Goal: Complete application form

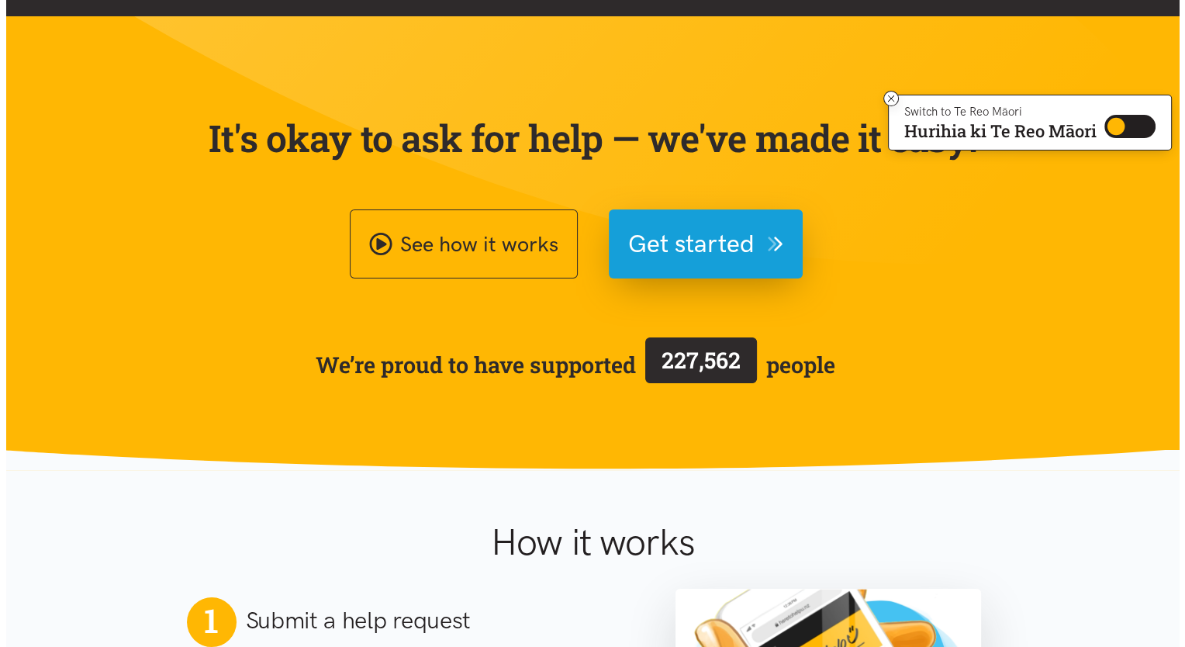
scroll to position [67, 0]
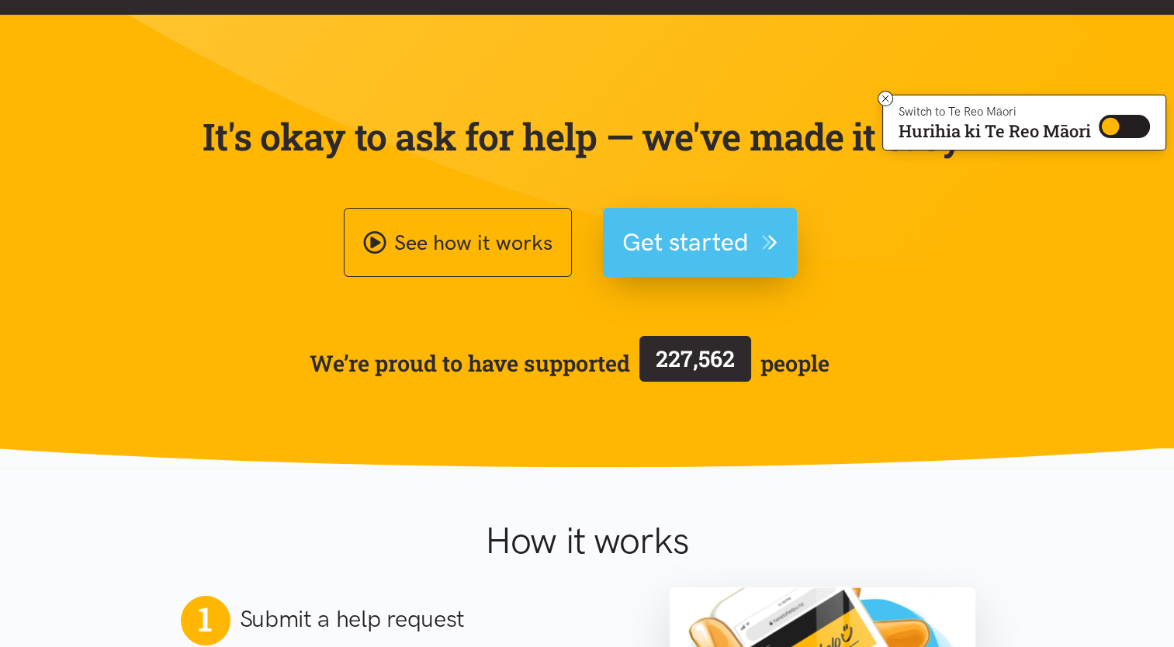
click at [655, 218] on button "Get started" at bounding box center [700, 242] width 194 height 69
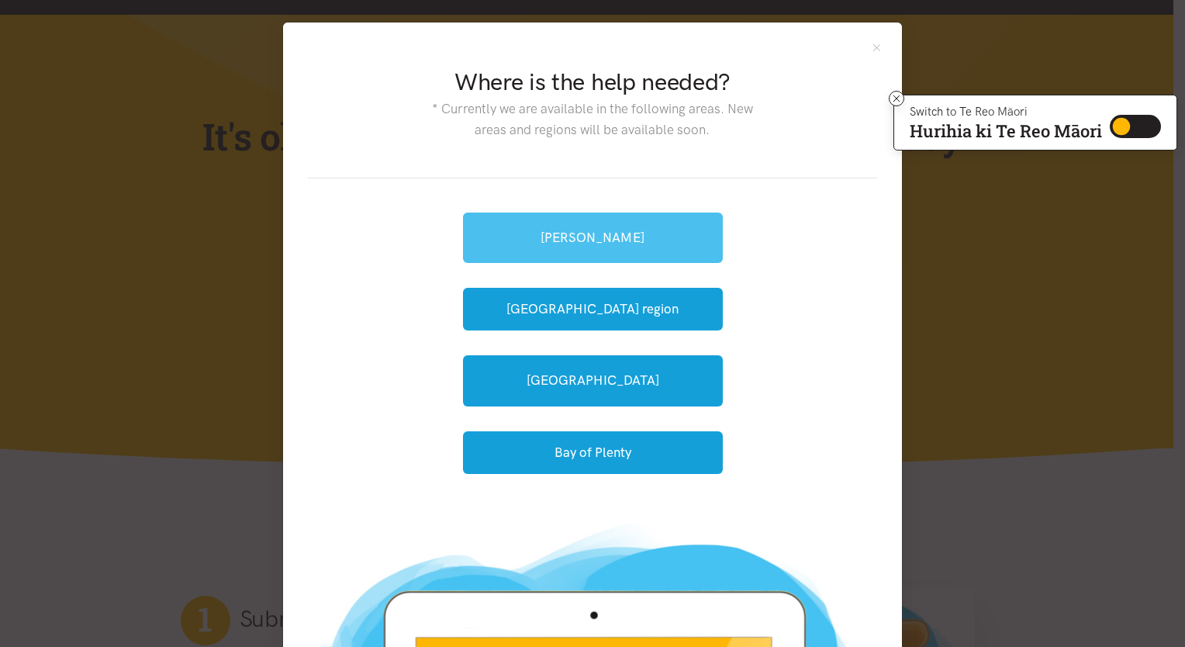
click at [652, 238] on link "[PERSON_NAME]" at bounding box center [593, 238] width 260 height 50
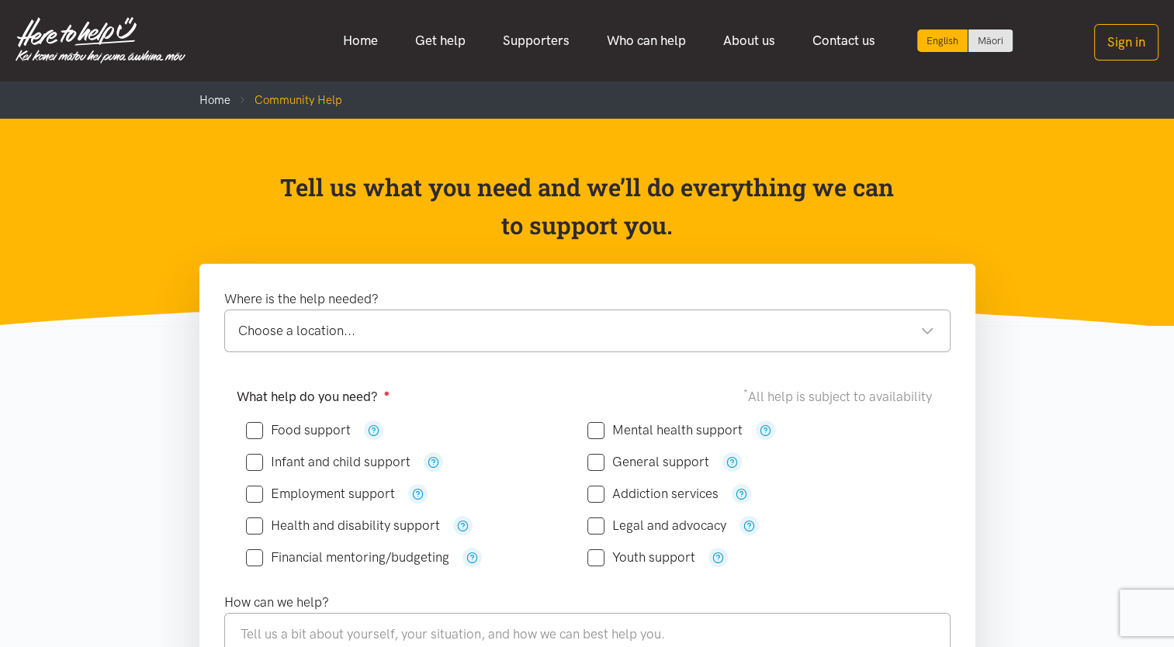
click at [456, 337] on div "Choose a location..." at bounding box center [586, 330] width 696 height 21
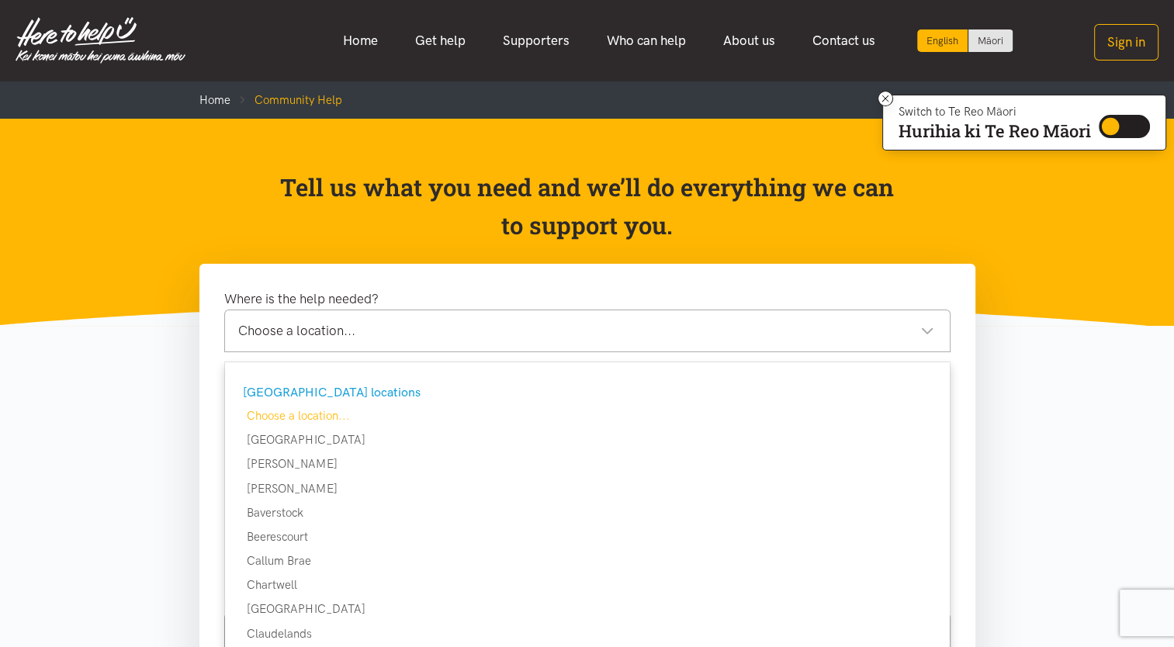
click at [476, 339] on div "Choose a location..." at bounding box center [586, 330] width 696 height 21
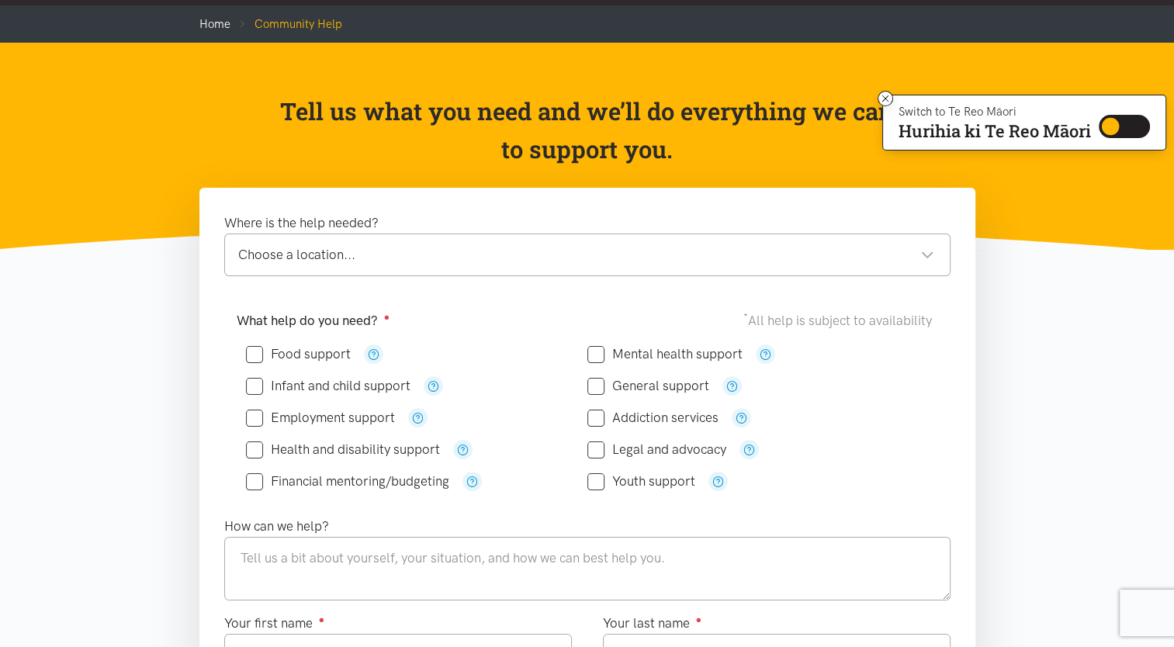
scroll to position [78, 0]
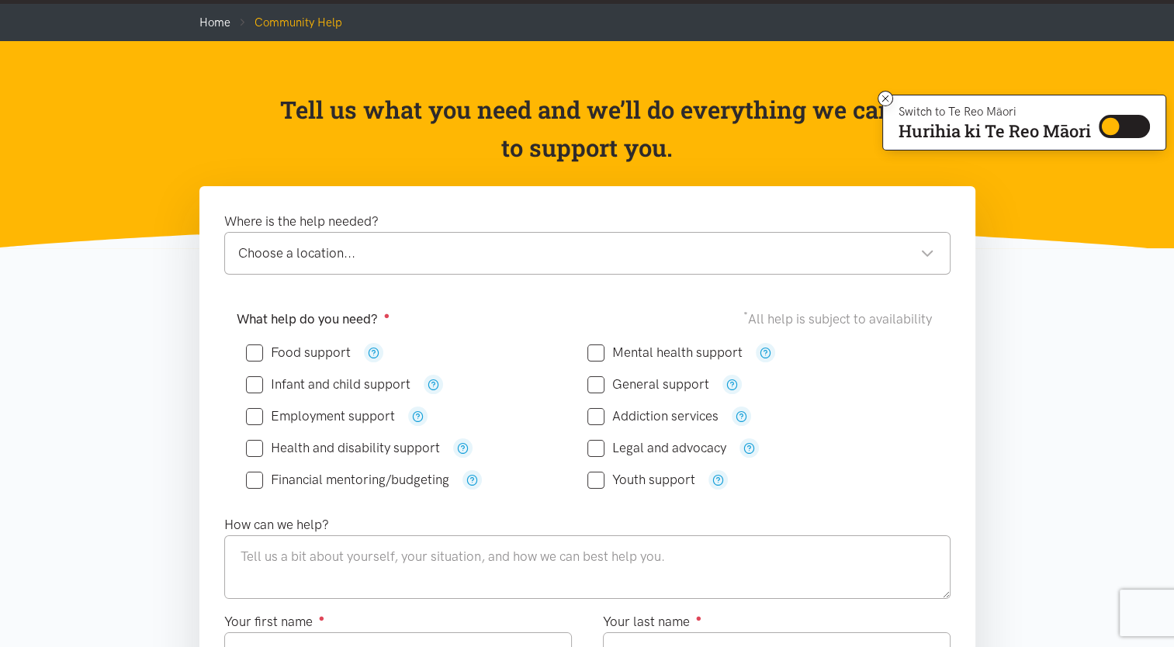
click at [254, 415] on input "Employment support" at bounding box center [320, 416] width 149 height 13
checkbox input "true"
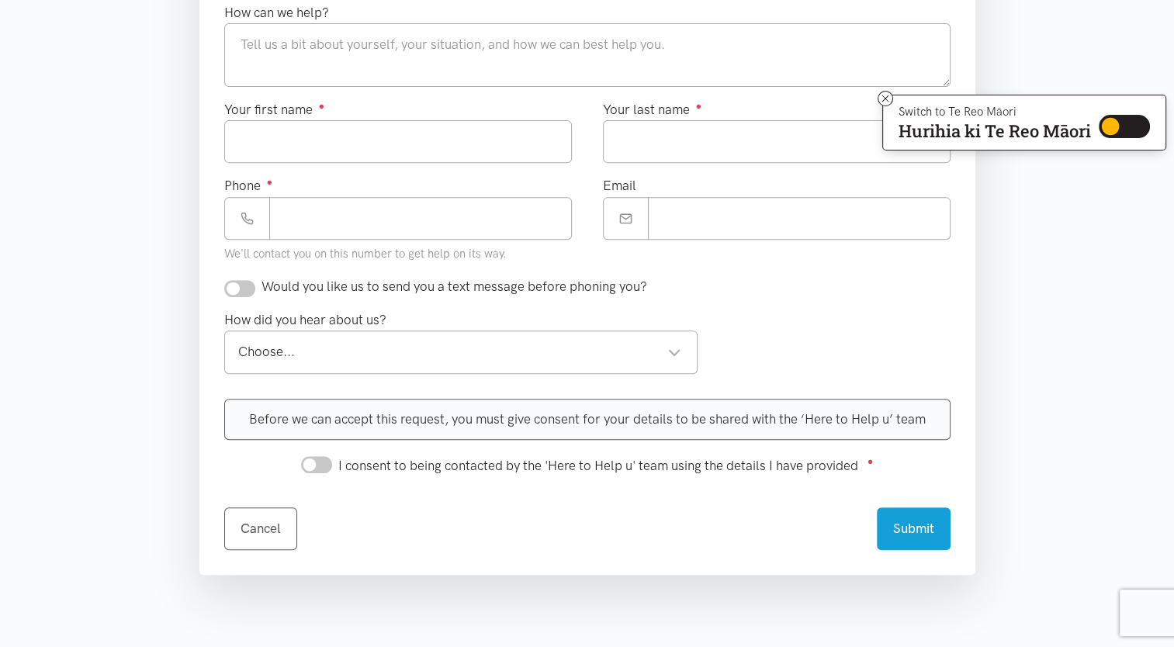
scroll to position [594, 0]
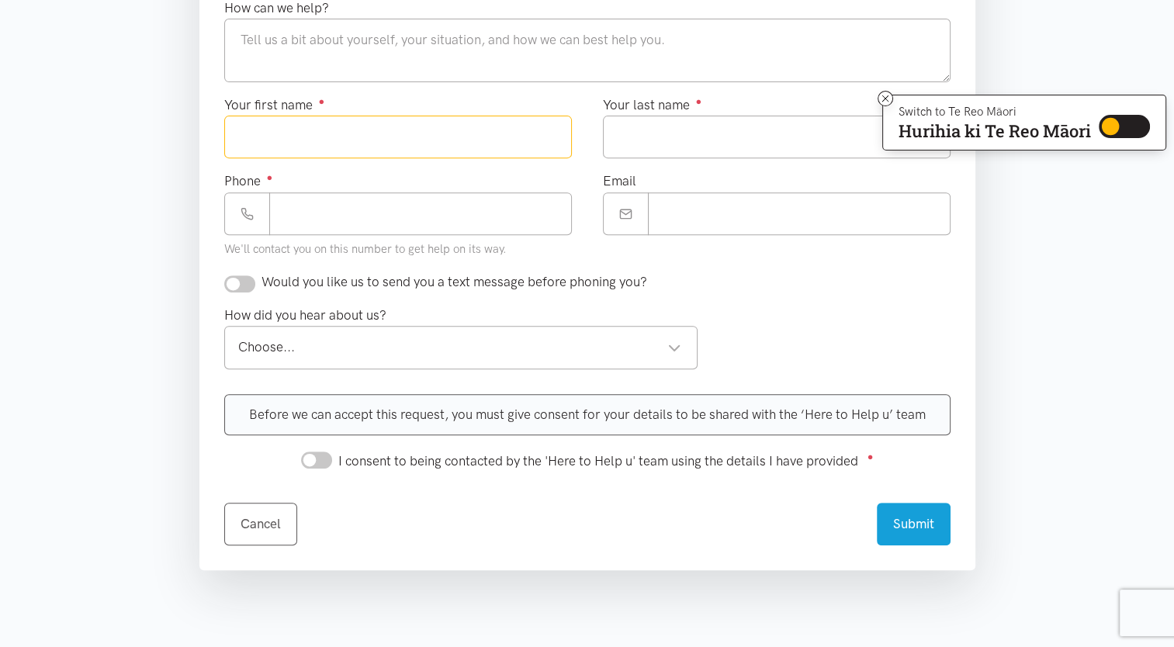
click at [444, 139] on input "Your first name ●" at bounding box center [398, 137] width 348 height 43
type input "******"
type input "*******"
type input "**********"
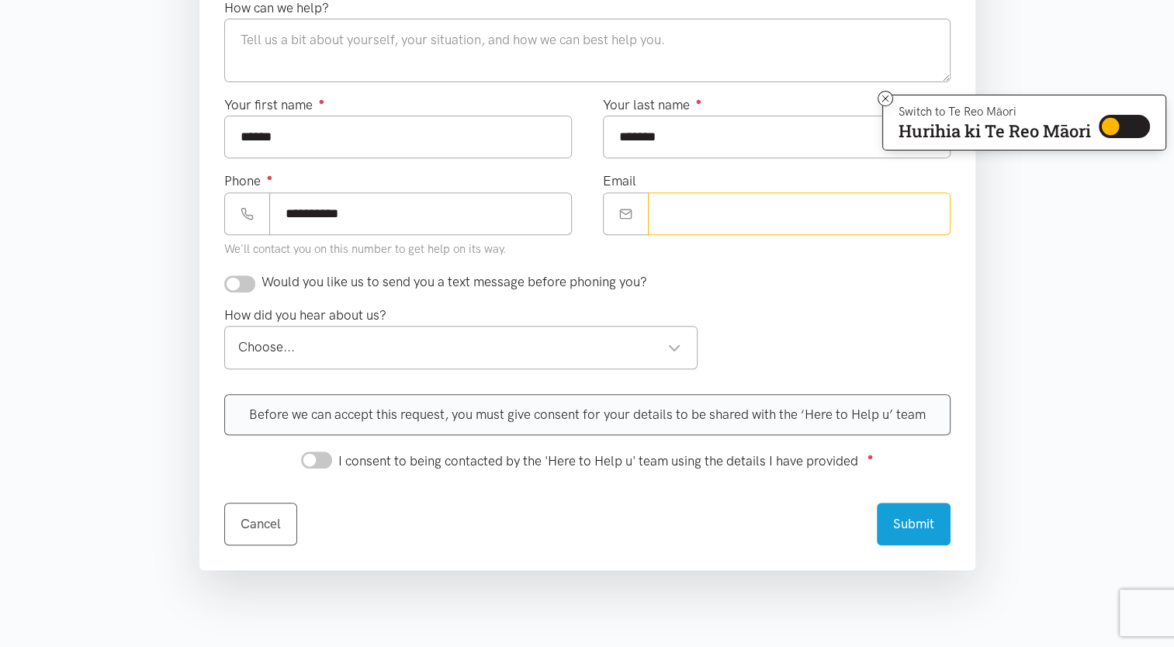
type input "**********"
click at [531, 348] on div "Choose..." at bounding box center [460, 347] width 444 height 21
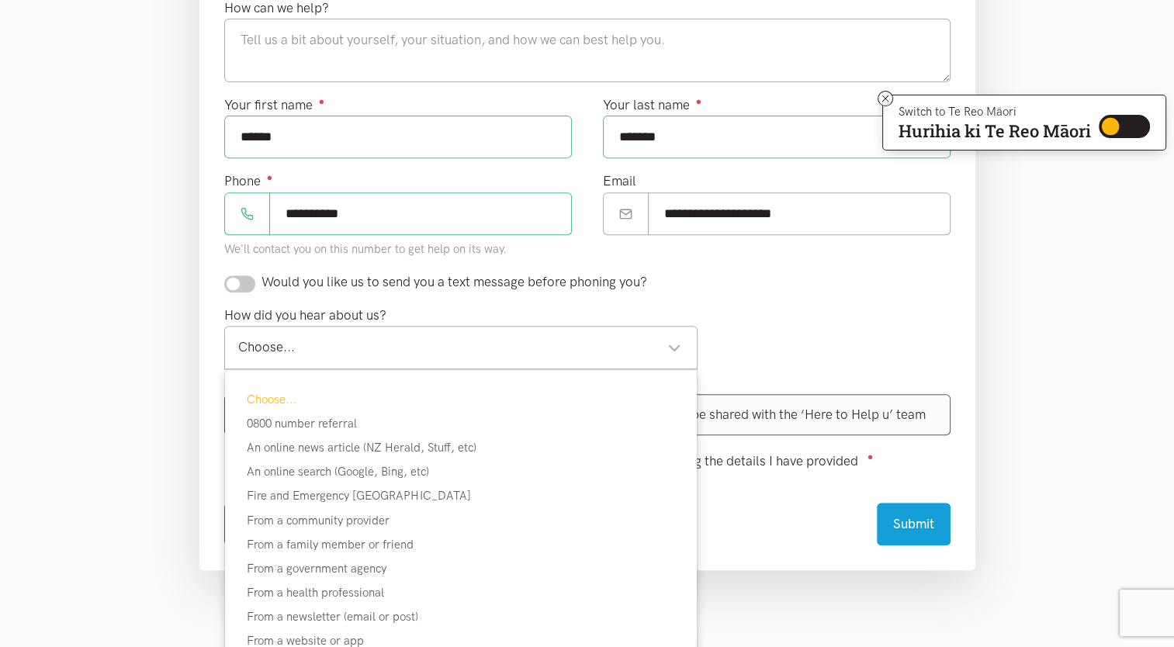
click at [531, 348] on div "Choose..." at bounding box center [460, 347] width 444 height 21
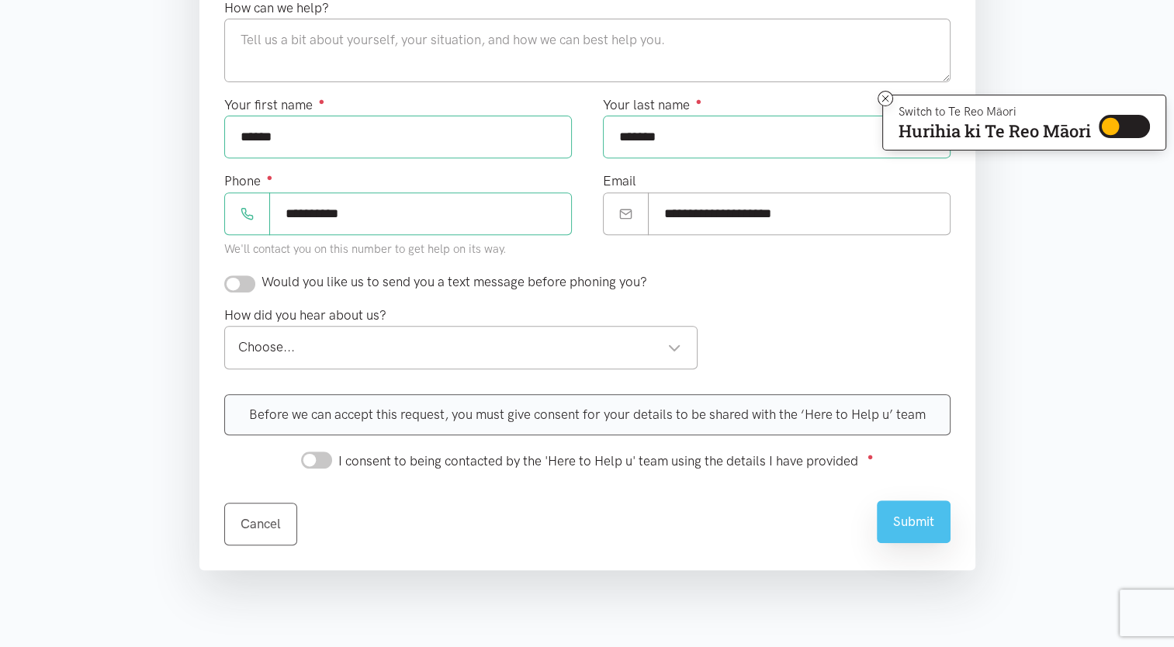
click at [918, 515] on button "Submit" at bounding box center [914, 521] width 74 height 43
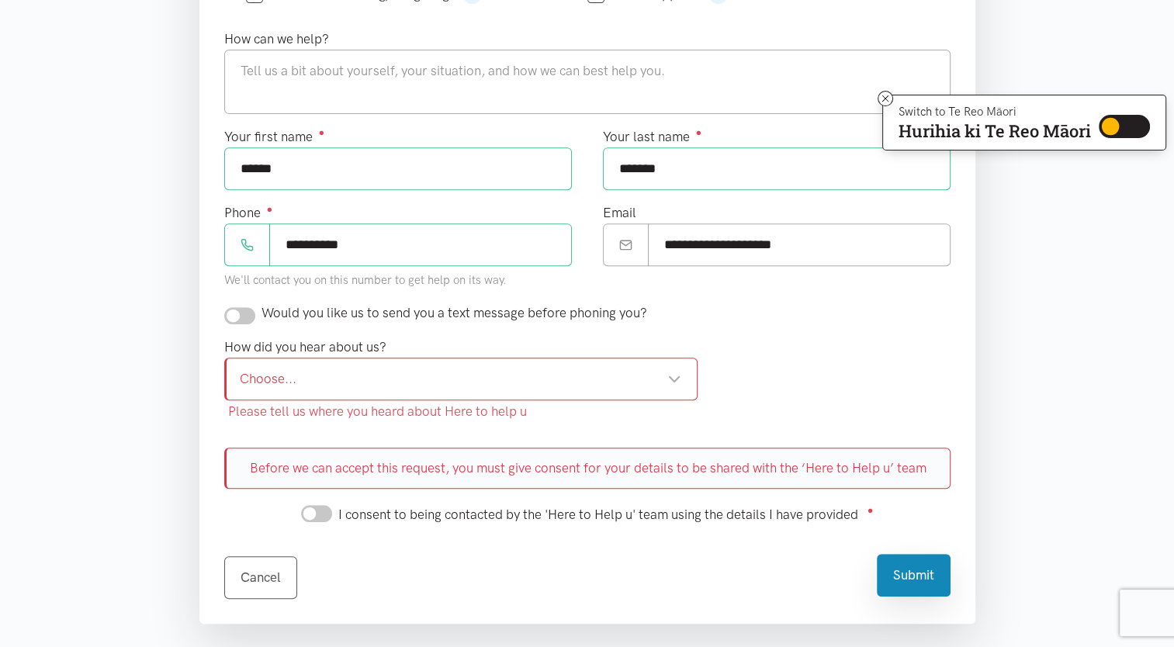
click at [642, 382] on div "Choose..." at bounding box center [461, 378] width 442 height 21
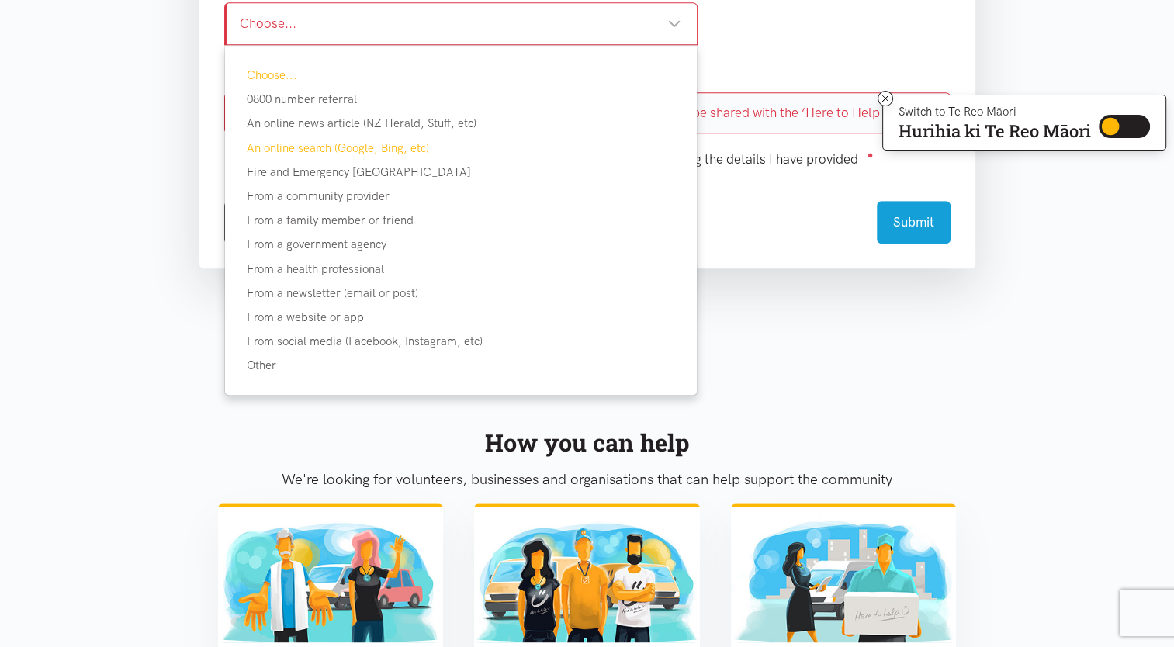
scroll to position [963, 0]
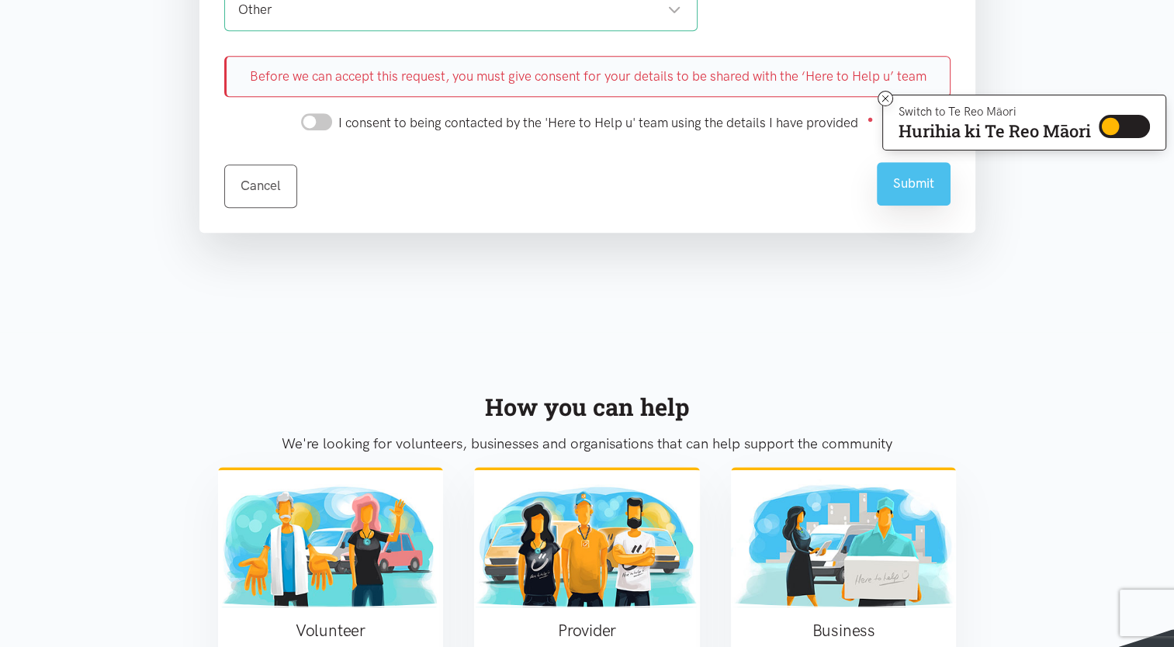
click at [903, 179] on button "Submit" at bounding box center [914, 183] width 74 height 43
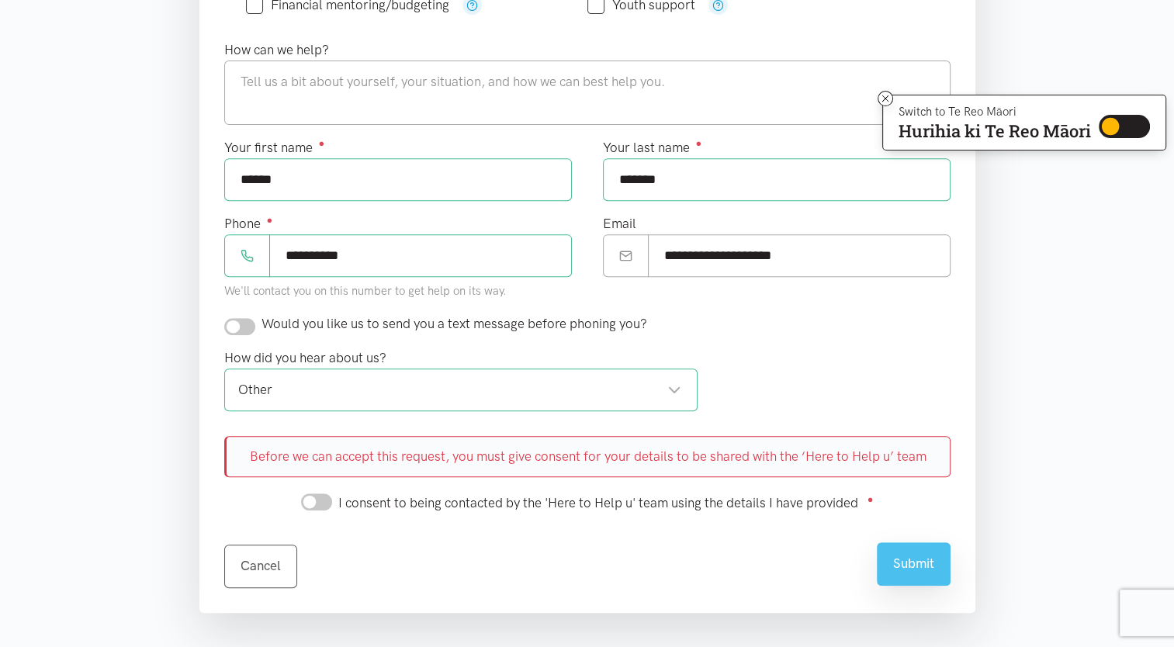
scroll to position [576, 0]
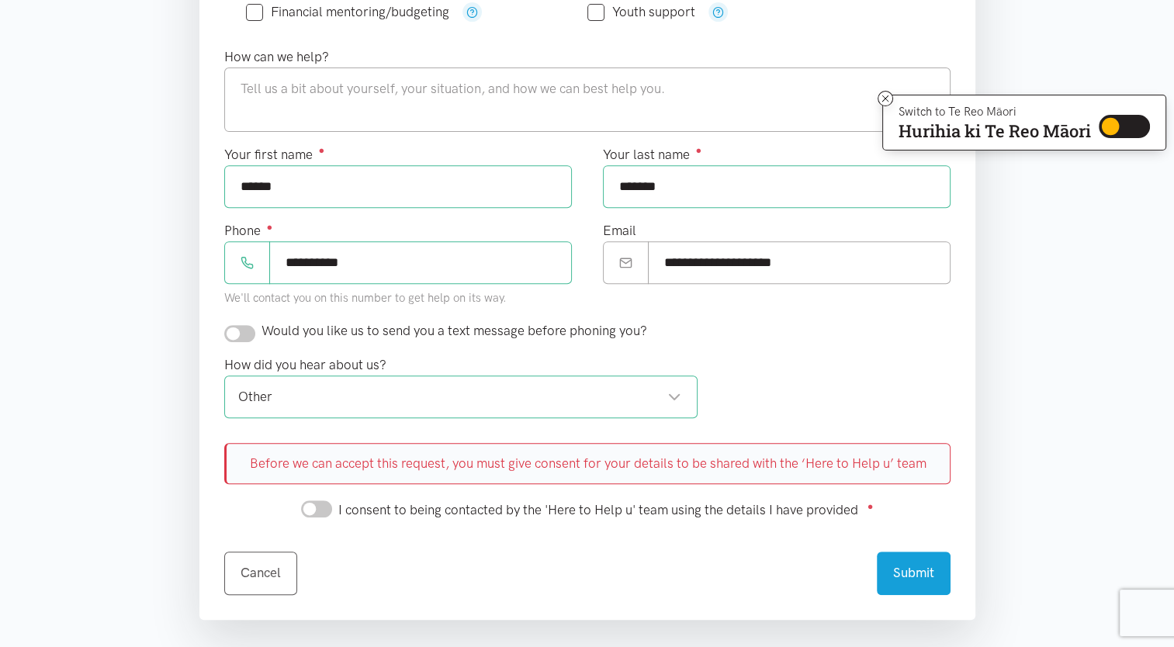
click at [306, 510] on input "I consent to being contacted by the 'Here to Help u' team using the details I h…" at bounding box center [316, 508] width 31 height 17
checkbox input "true"
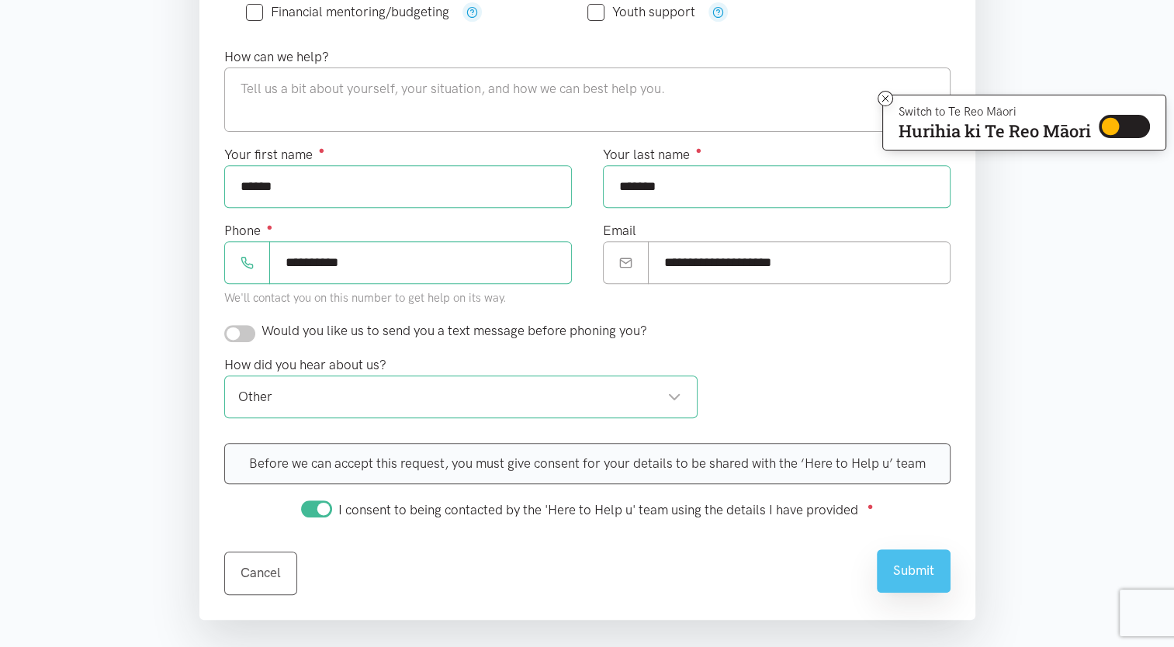
click at [918, 577] on button "Submit" at bounding box center [914, 570] width 74 height 43
click at [914, 560] on button "Submit" at bounding box center [914, 570] width 74 height 43
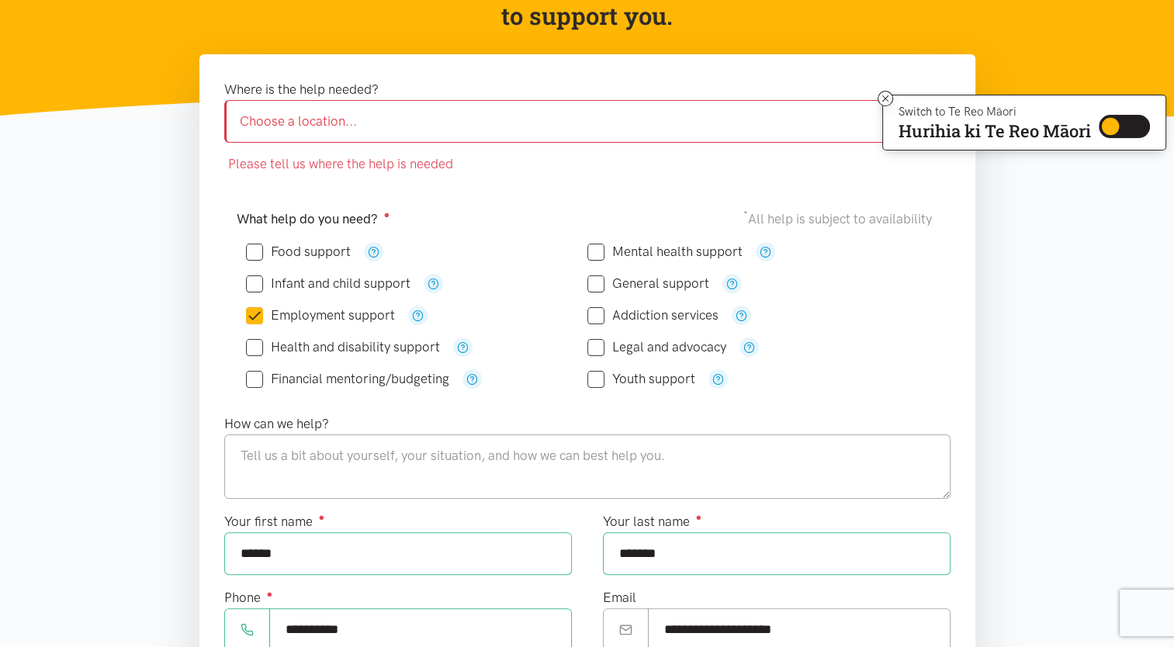
scroll to position [207, 0]
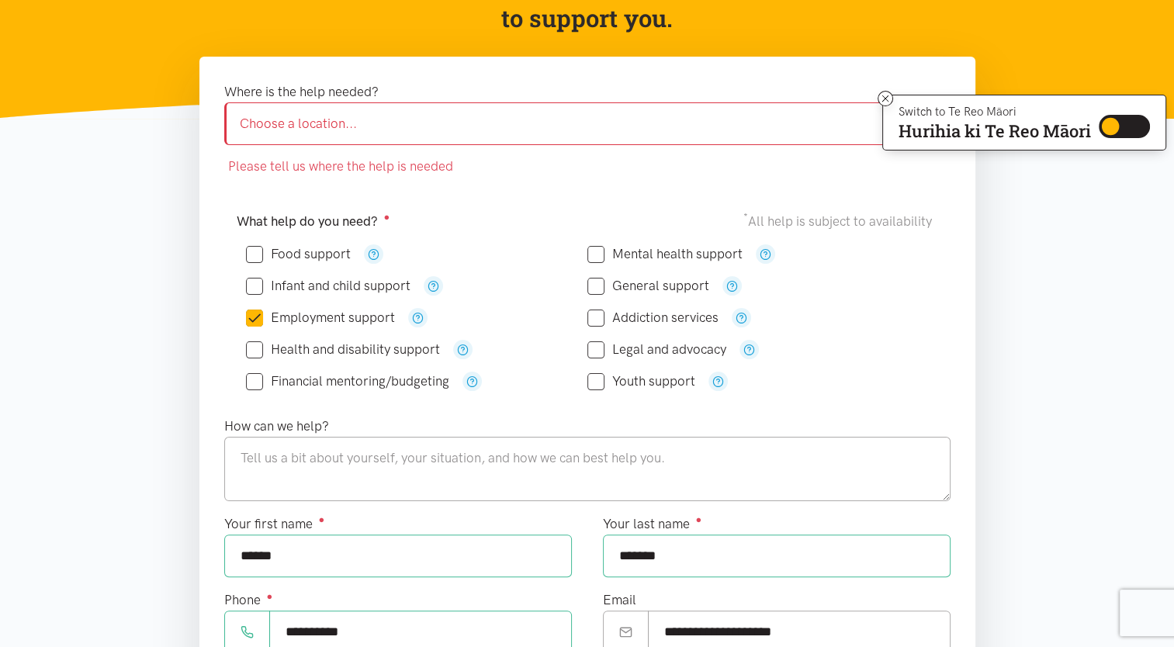
click at [605, 113] on div "Choose a location..." at bounding box center [587, 123] width 694 height 21
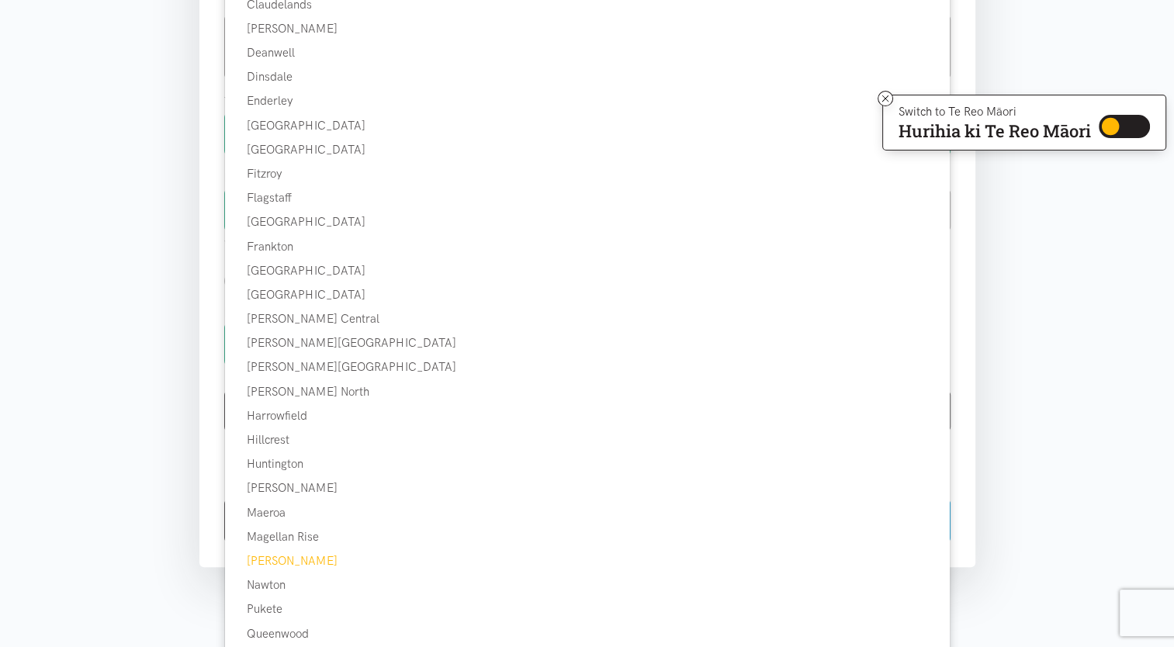
scroll to position [614, 0]
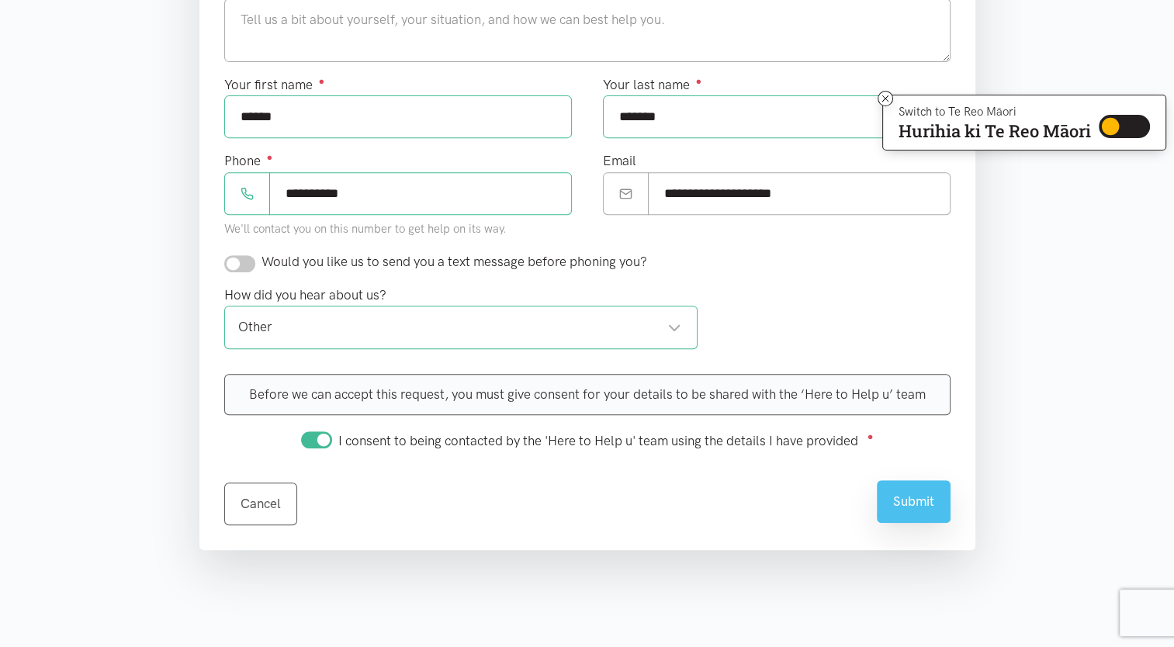
click at [920, 502] on button "Submit" at bounding box center [914, 501] width 74 height 43
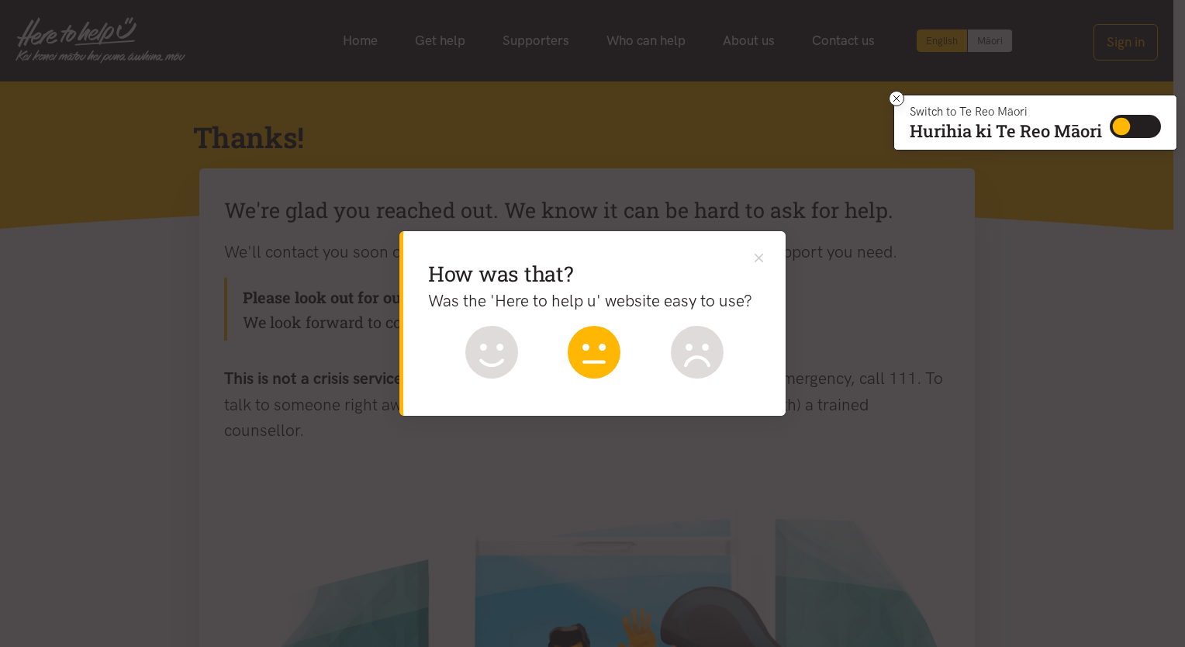
click at [599, 369] on icon at bounding box center [594, 352] width 53 height 53
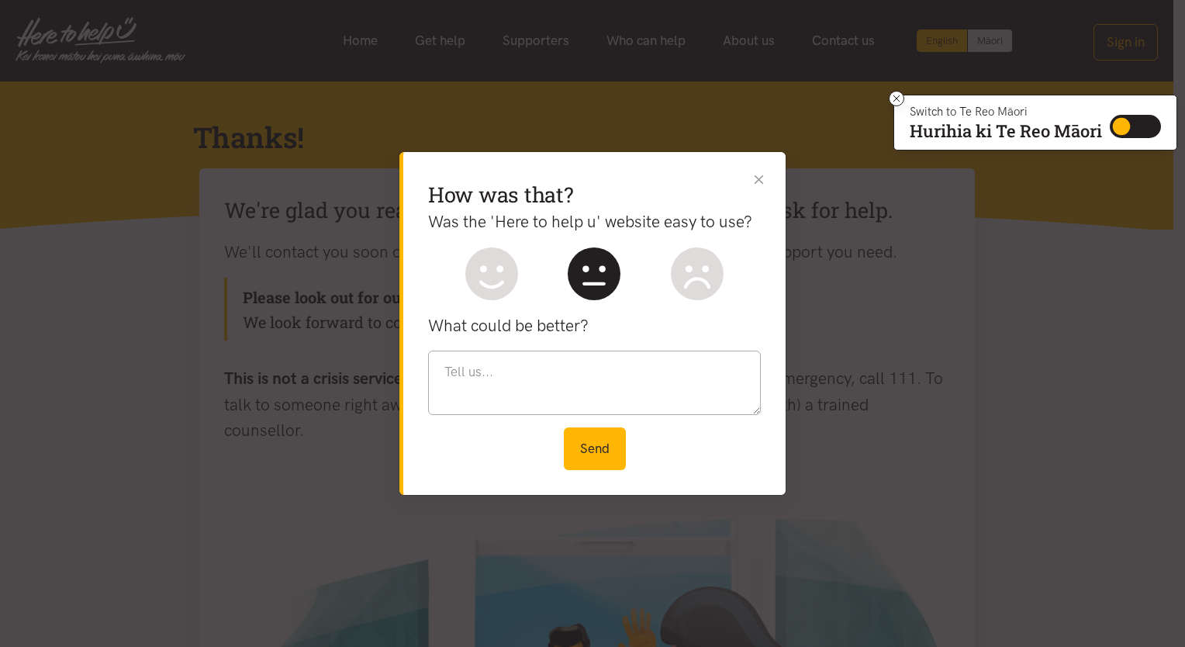
click at [756, 178] on button "Close" at bounding box center [759, 179] width 16 height 16
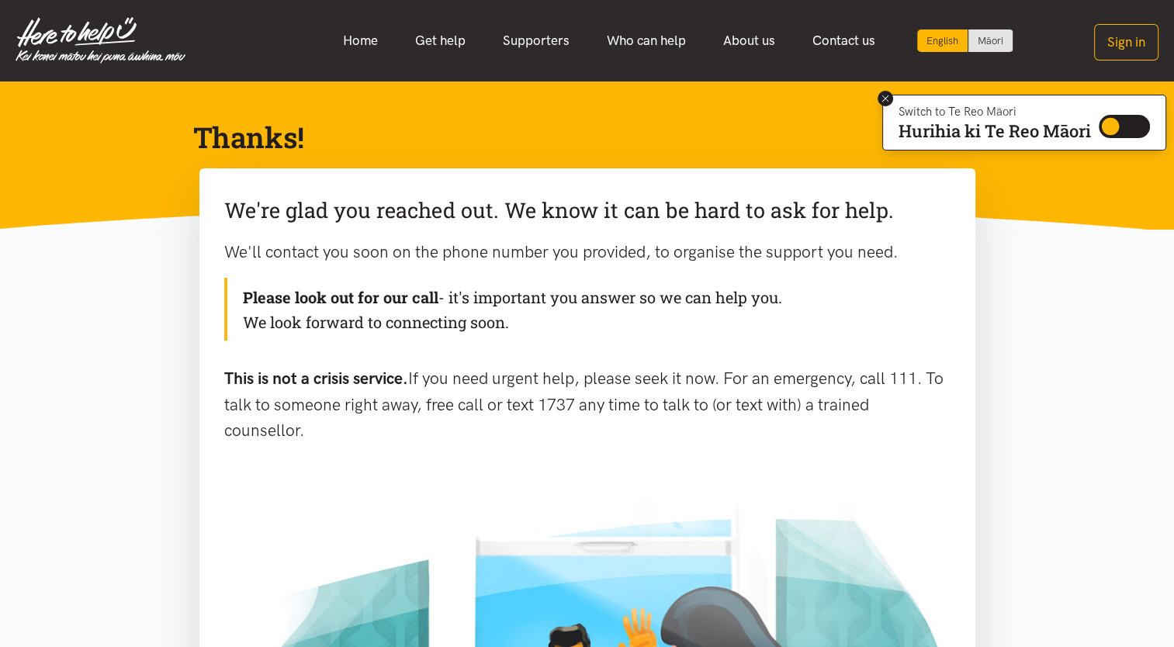
click at [884, 99] on icon at bounding box center [885, 98] width 6 height 6
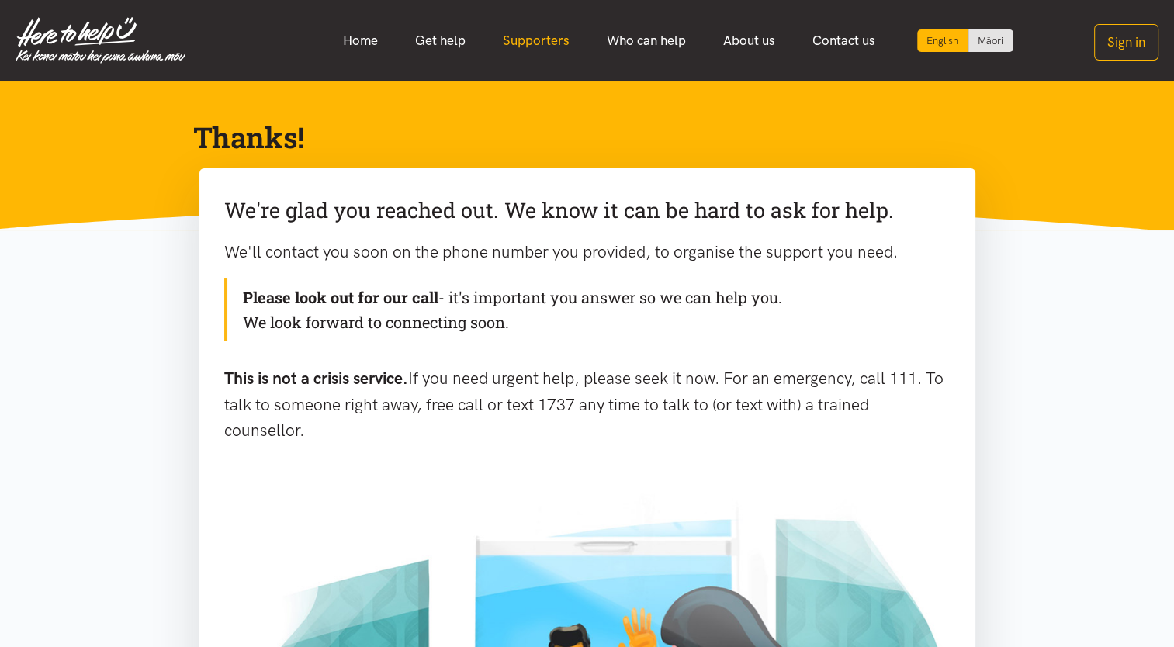
click at [549, 43] on link "Supporters" at bounding box center [536, 40] width 104 height 33
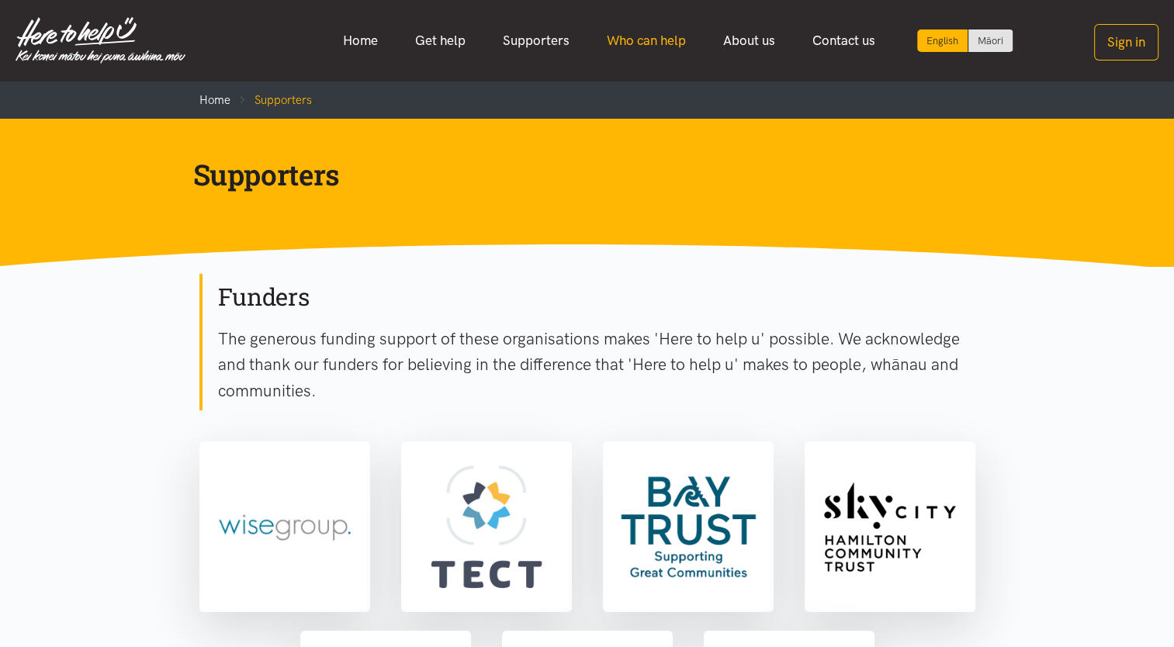
click at [668, 40] on link "Who can help" at bounding box center [646, 40] width 116 height 33
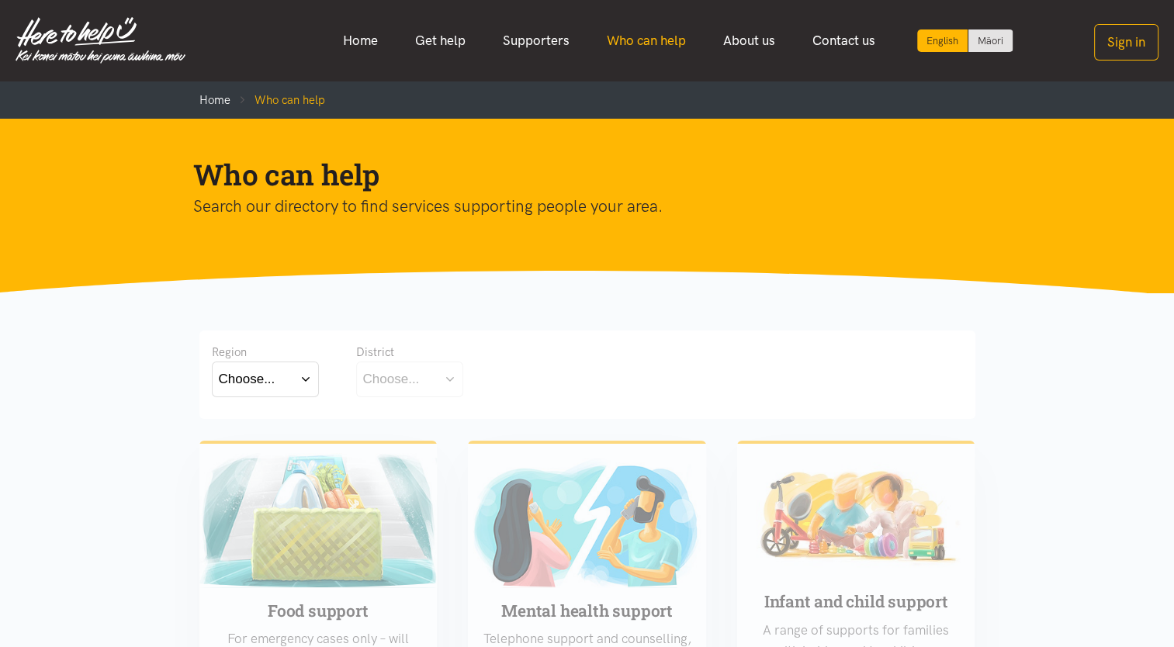
click at [660, 38] on link "Who can help" at bounding box center [646, 40] width 116 height 33
click at [304, 374] on button "Choose..." at bounding box center [265, 378] width 107 height 35
click at [270, 447] on label "[GEOGRAPHIC_DATA]" at bounding box center [265, 447] width 93 height 19
click at [0, 0] on input "[GEOGRAPHIC_DATA]" at bounding box center [0, 0] width 0 height 0
click at [415, 379] on div "Choose..." at bounding box center [391, 378] width 57 height 21
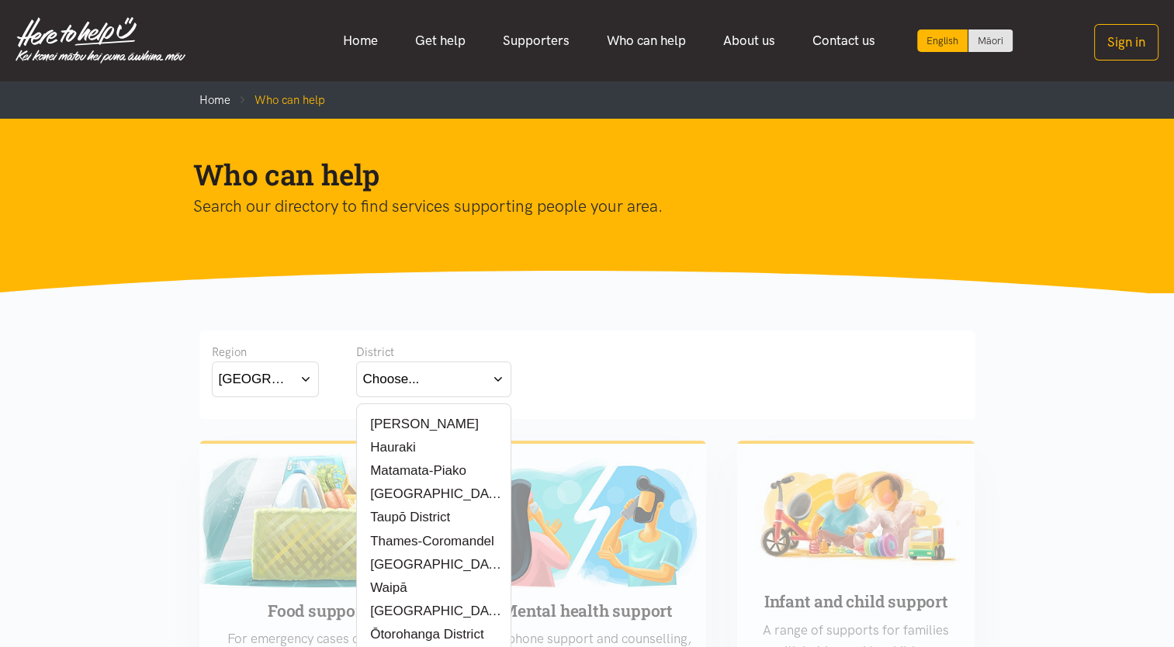
click at [413, 420] on label "[PERSON_NAME]" at bounding box center [421, 423] width 116 height 19
click at [0, 0] on input "[PERSON_NAME]" at bounding box center [0, 0] width 0 height 0
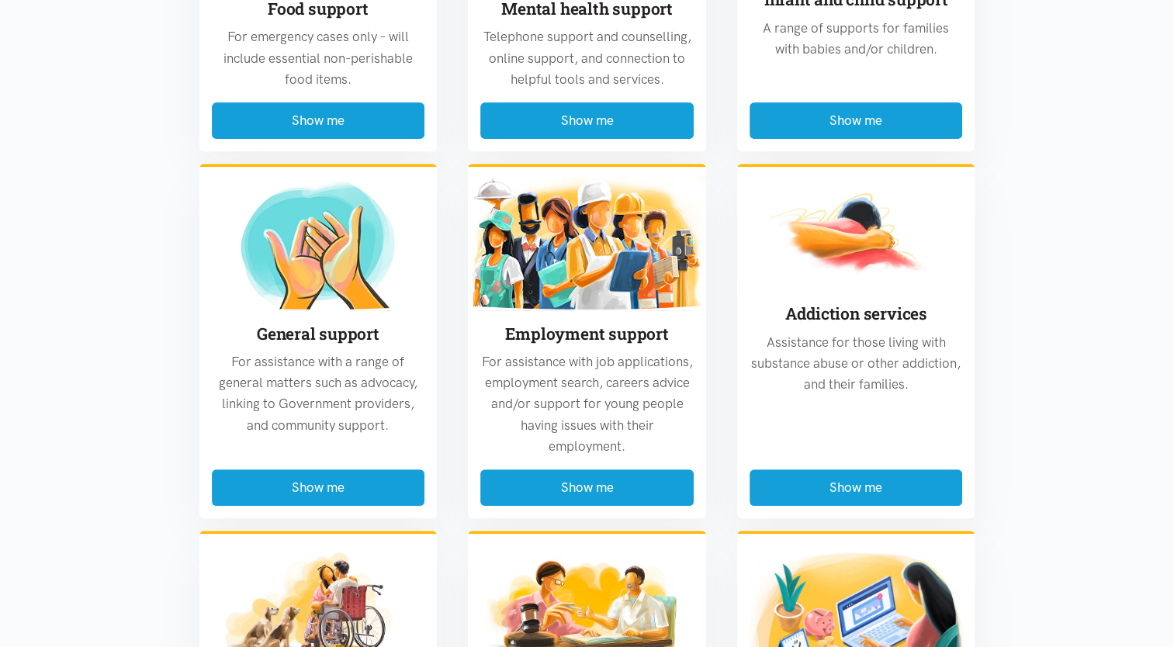
scroll to position [602, 0]
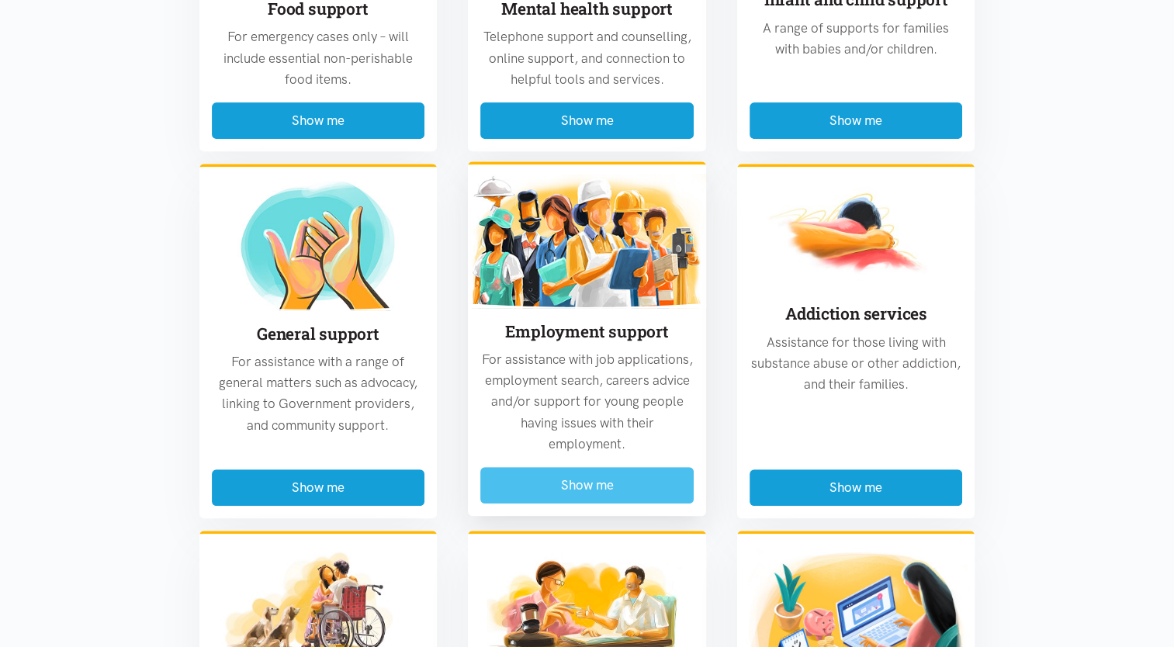
click at [567, 492] on button "Show me" at bounding box center [586, 485] width 213 height 36
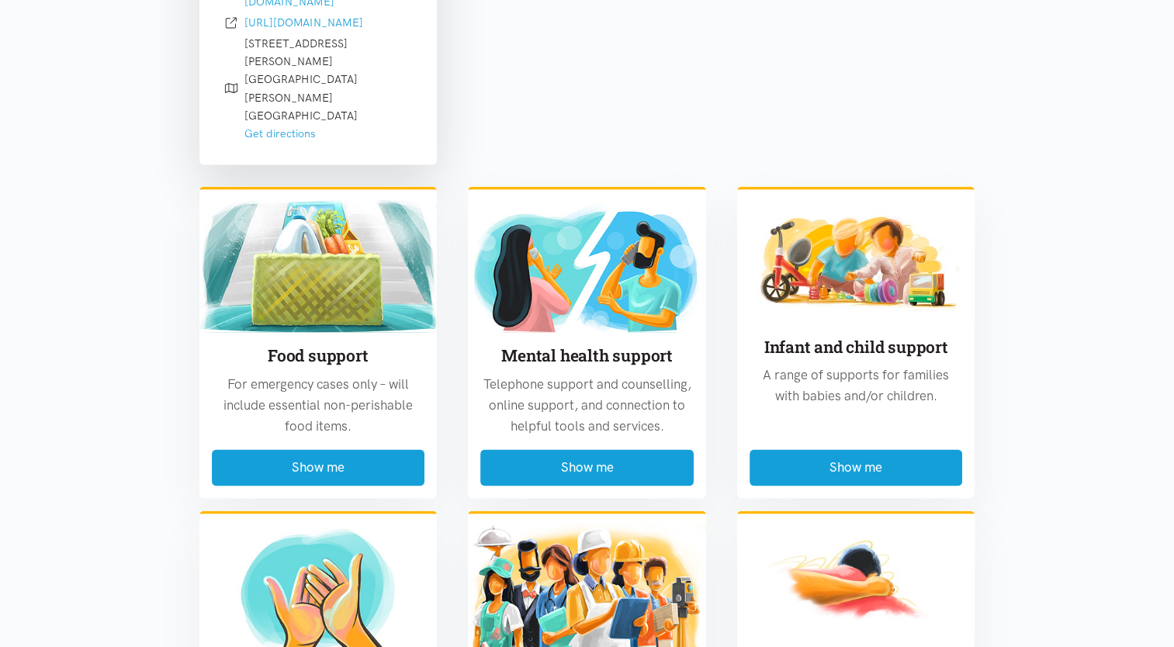
scroll to position [2376, 0]
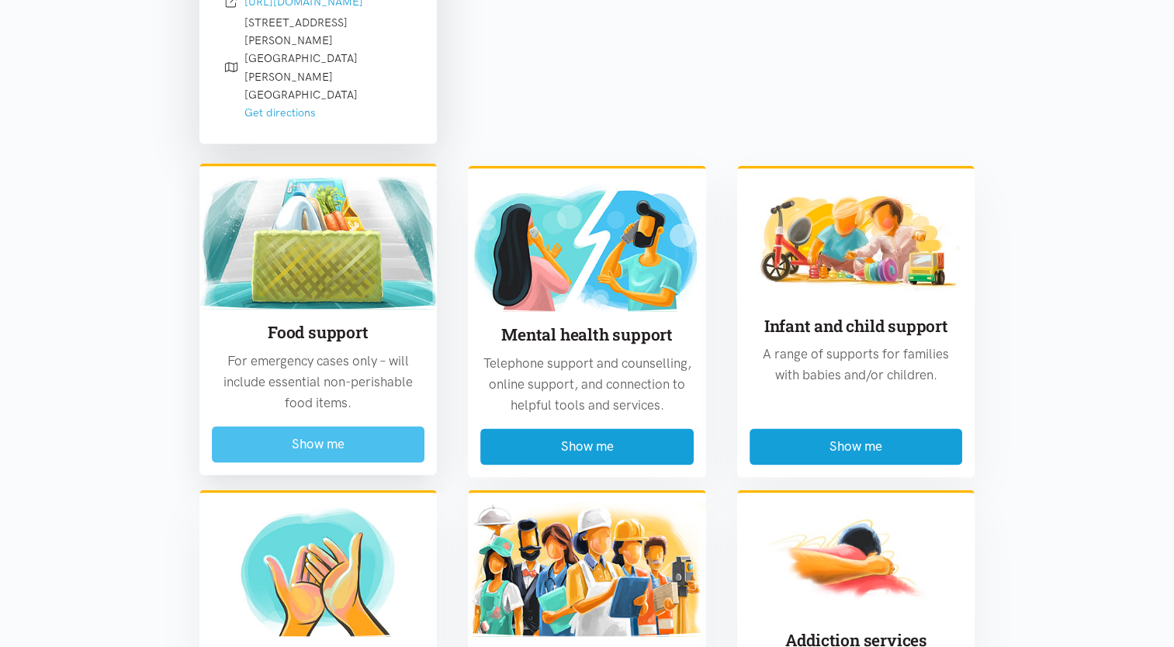
click at [327, 426] on button "Show me" at bounding box center [318, 444] width 213 height 36
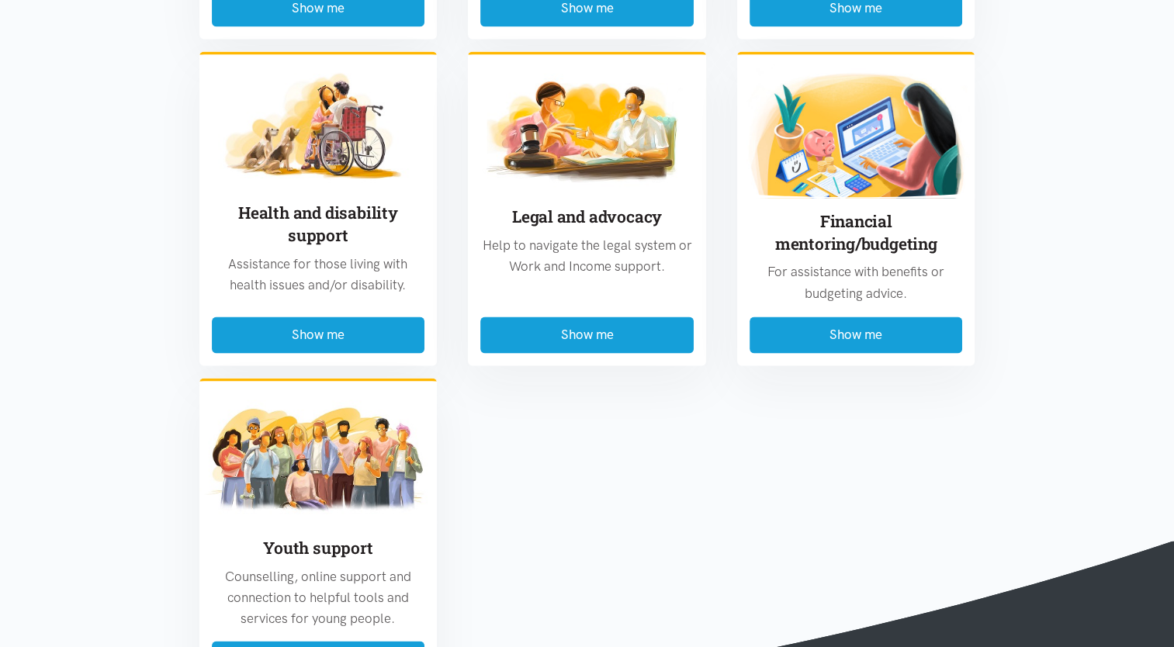
scroll to position [2479, 0]
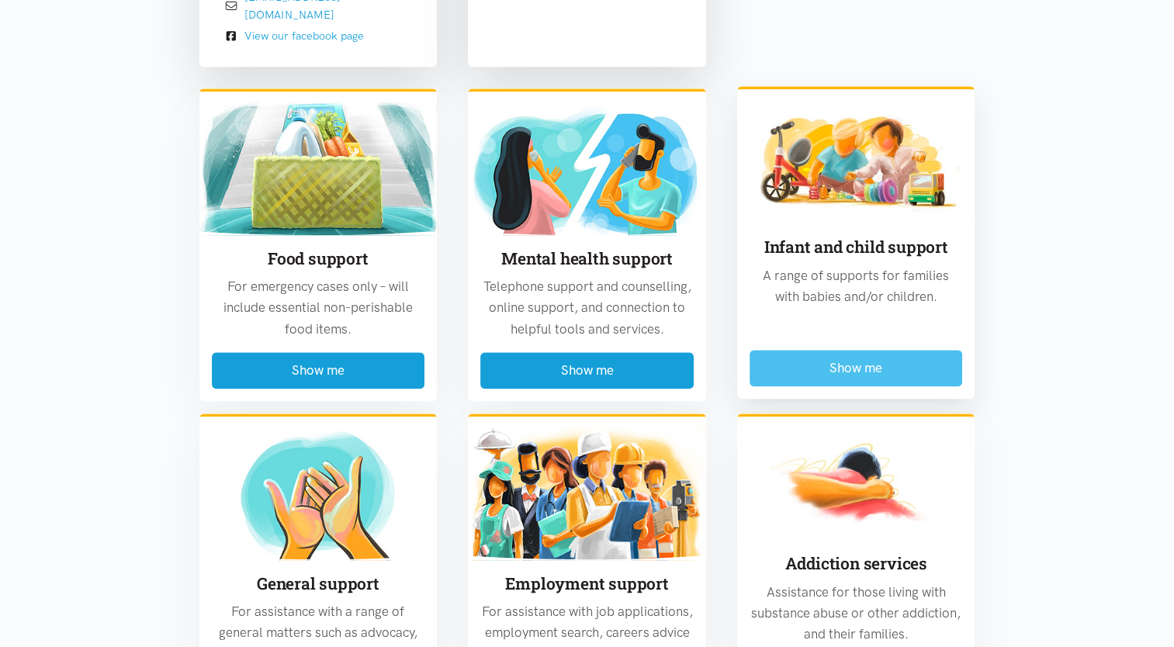
click at [835, 350] on button "Show me" at bounding box center [855, 368] width 213 height 36
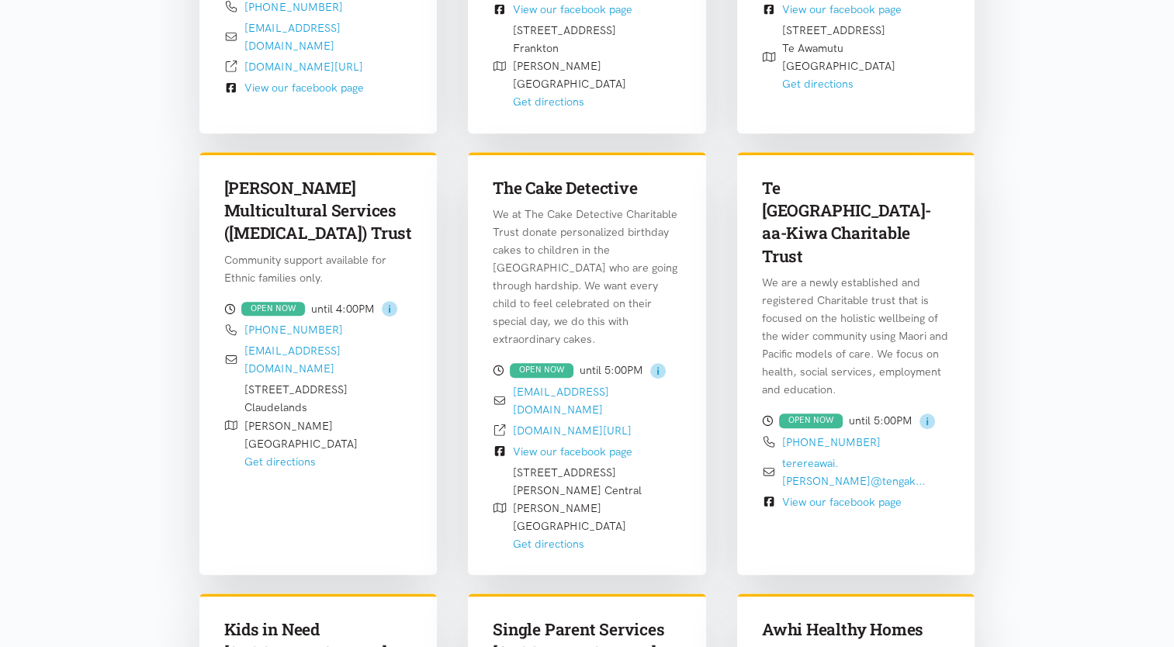
scroll to position [842, 0]
